Goal: Task Accomplishment & Management: Manage account settings

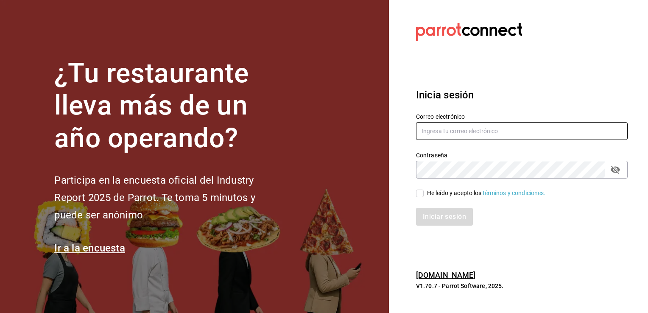
type input "sguadianao@gmail.com"
click at [421, 193] on input "He leído y acepto los Términos y condiciones." at bounding box center [420, 194] width 8 height 8
checkbox input "true"
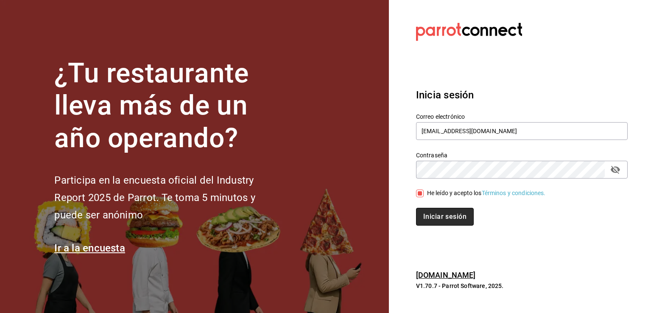
click at [420, 210] on button "Iniciar sesión" at bounding box center [445, 217] width 58 height 18
